Goal: Use online tool/utility: Use online tool/utility

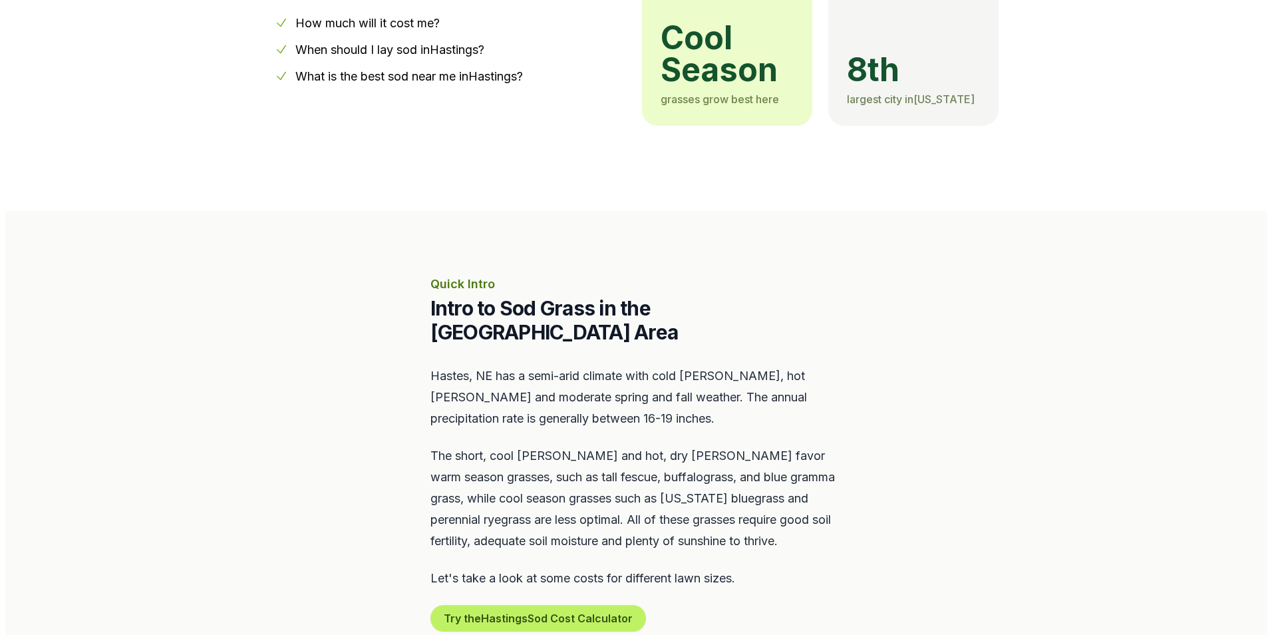
scroll to position [599, 0]
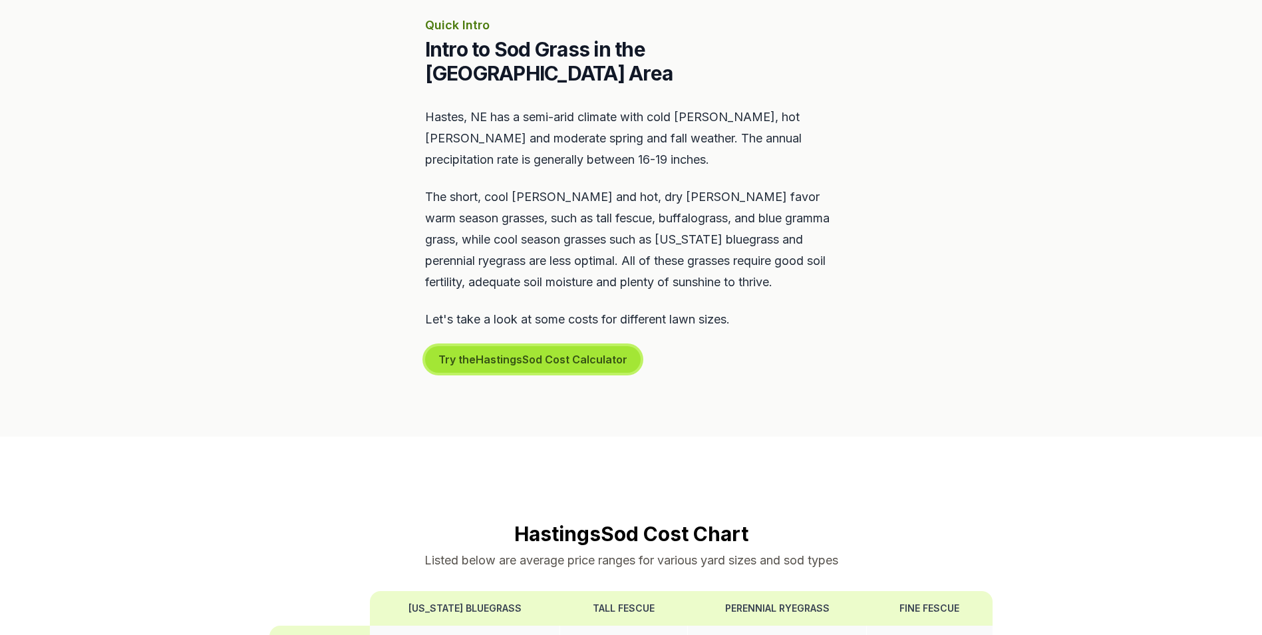
click at [522, 346] on button "Try the Hastings Sod Cost Calculator" at bounding box center [533, 359] width 216 height 27
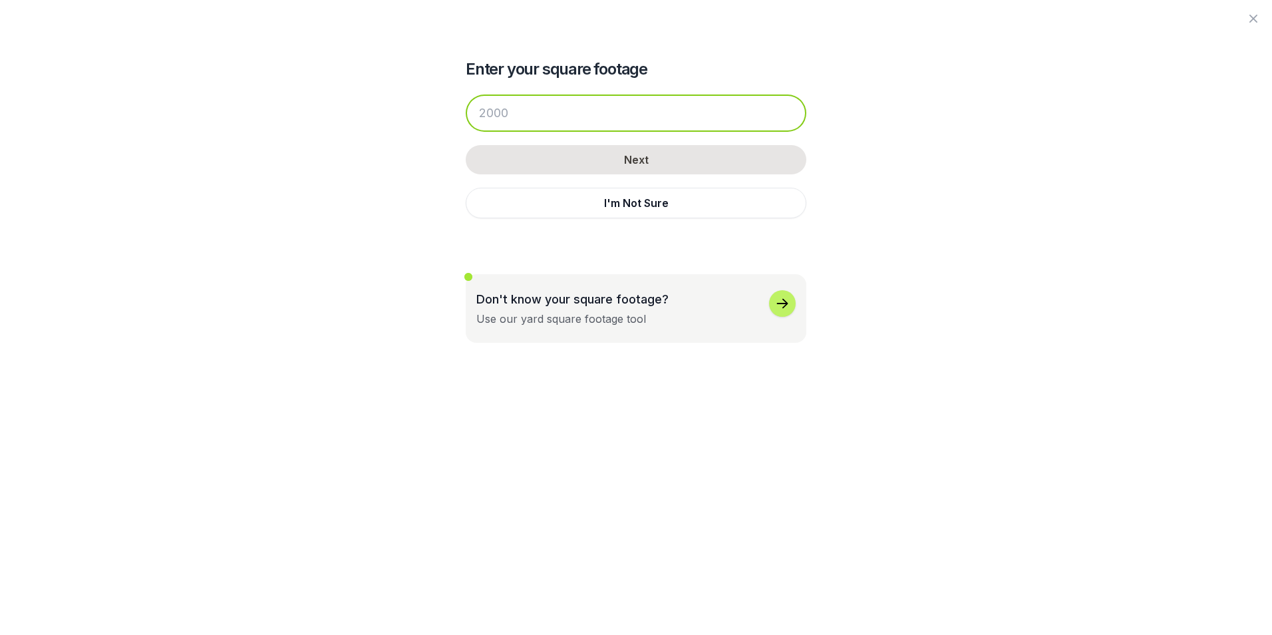
click at [536, 114] on input "number" at bounding box center [636, 112] width 341 height 37
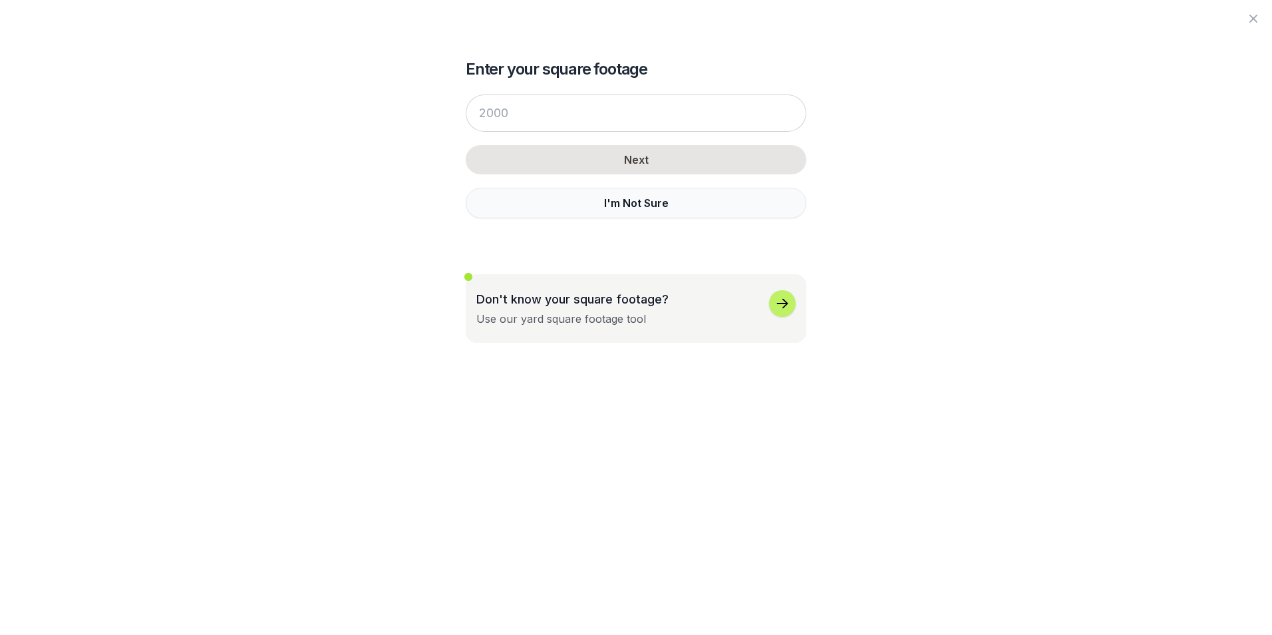
click at [610, 214] on button "I'm Not Sure" at bounding box center [636, 203] width 341 height 31
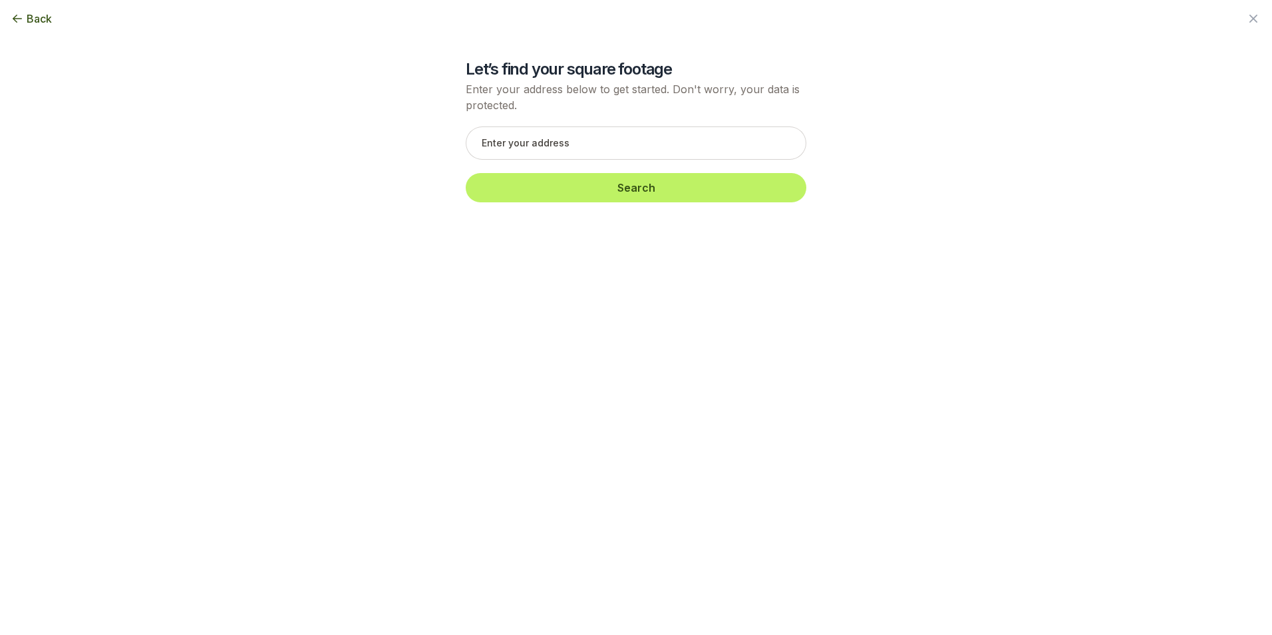
click at [15, 14] on icon "button" at bounding box center [17, 18] width 13 height 13
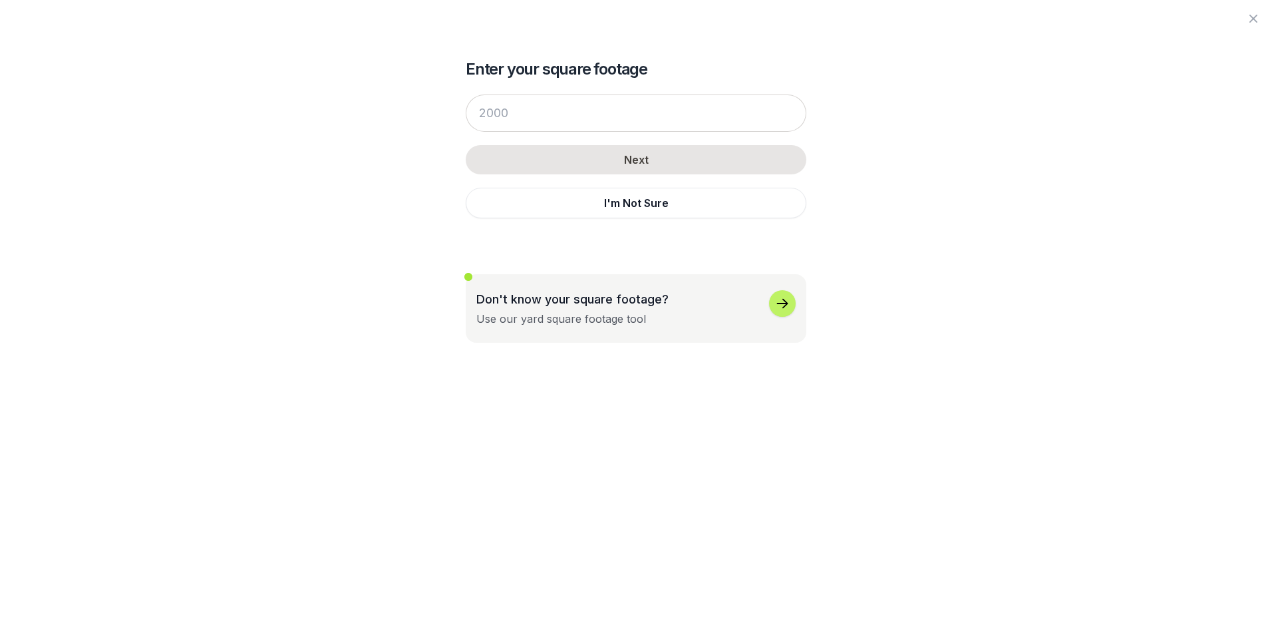
click at [751, 305] on div "Don't know your square footage? Use our yard square footage tool" at bounding box center [635, 308] width 319 height 37
